Goal: Information Seeking & Learning: Understand process/instructions

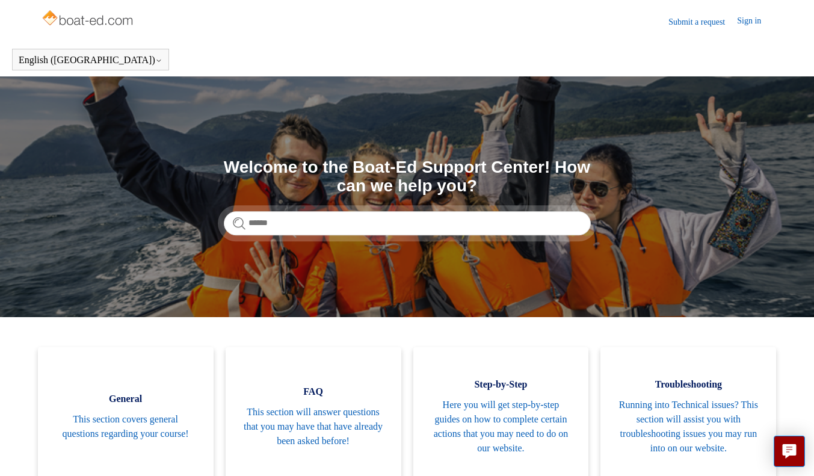
scroll to position [171, 0]
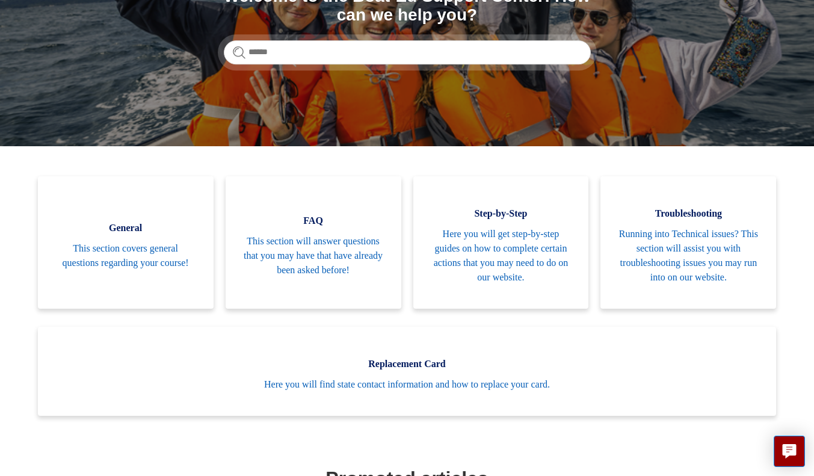
click at [298, 265] on span "This section will answer questions that you may have that have already been ask…" at bounding box center [314, 255] width 140 height 43
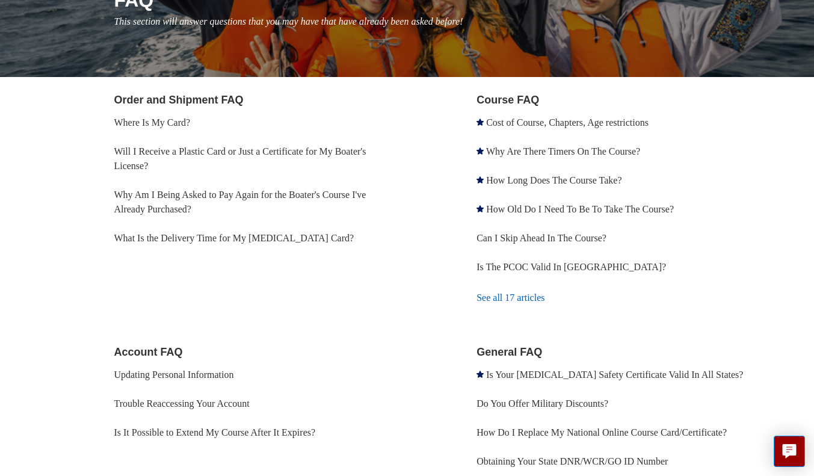
scroll to position [173, 0]
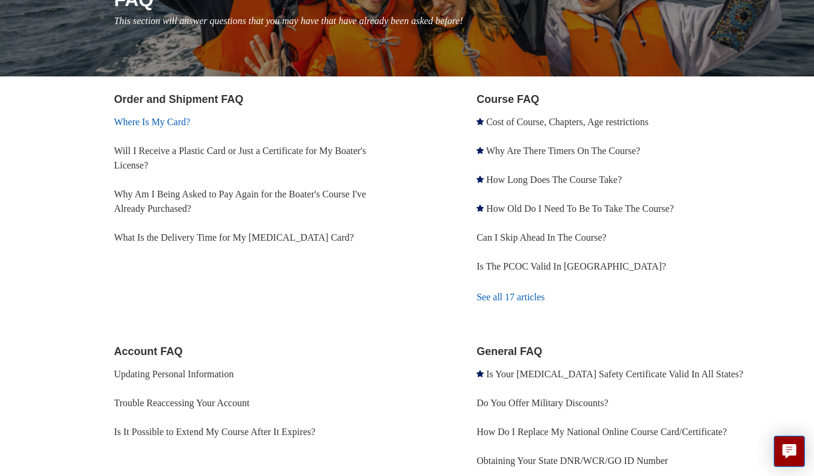
click at [176, 121] on link "Where Is My Card?" at bounding box center [152, 122] width 76 height 10
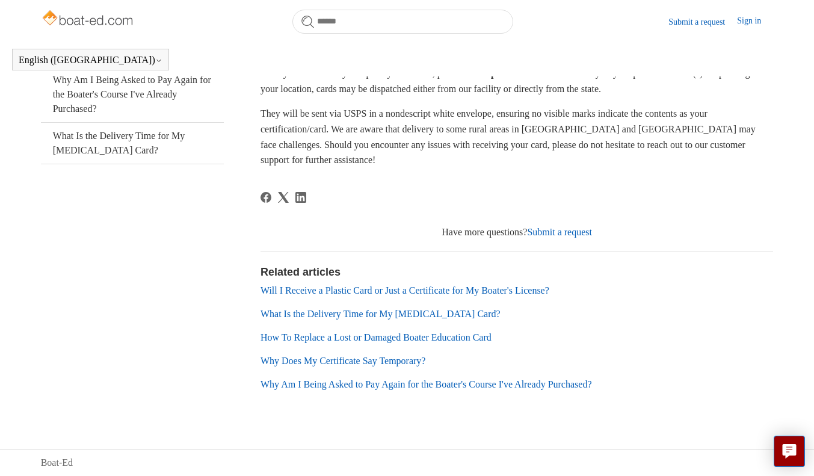
scroll to position [230, 0]
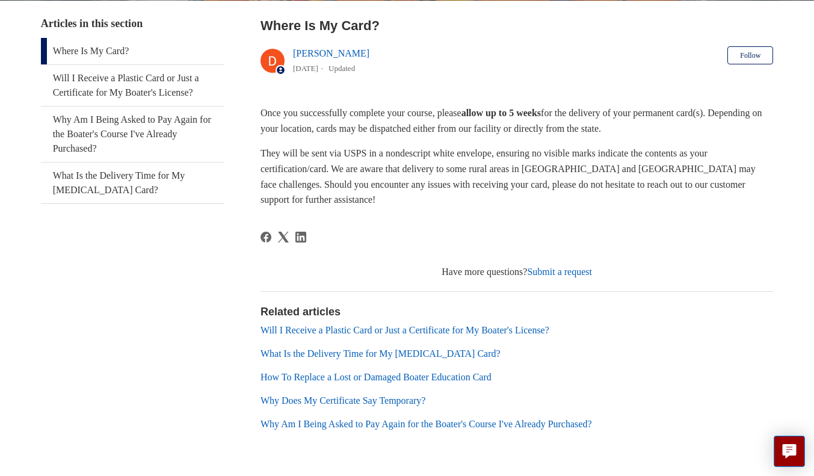
click at [358, 376] on link "How To Replace a Lost or Damaged Boater Education Card" at bounding box center [375, 377] width 231 height 10
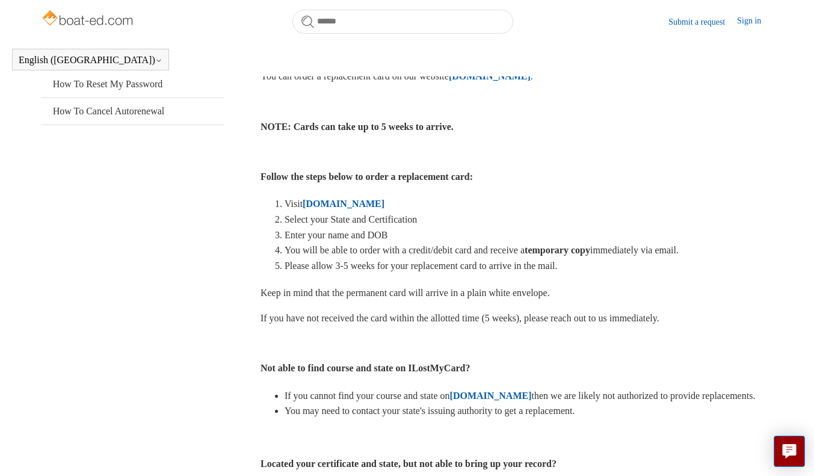
scroll to position [274, 0]
click at [358, 203] on strong "[DOMAIN_NAME]" at bounding box center [343, 203] width 82 height 10
